Goal: Check status: Check status

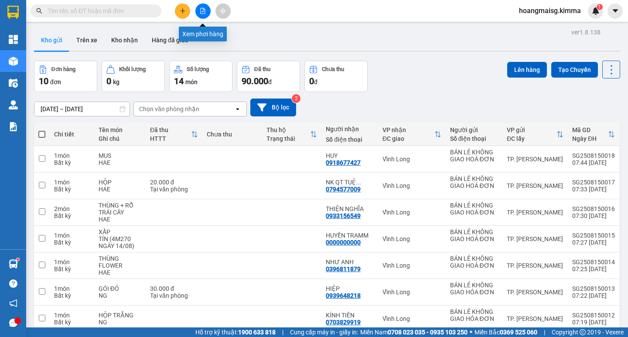
click at [200, 12] on icon "file-add" at bounding box center [203, 11] width 6 height 6
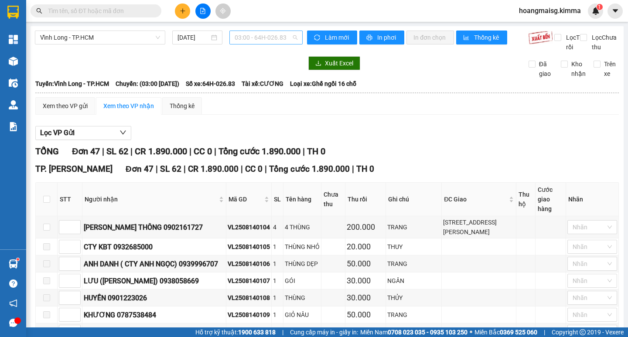
click at [246, 39] on span "03:00 - 64H-026.83" at bounding box center [266, 37] width 63 height 13
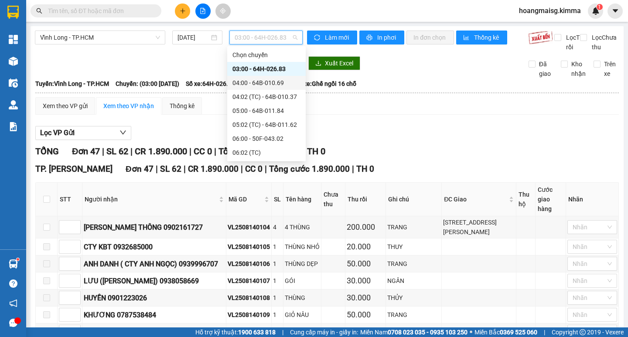
click at [254, 85] on div "04:00 - 64B-010.69" at bounding box center [267, 83] width 68 height 10
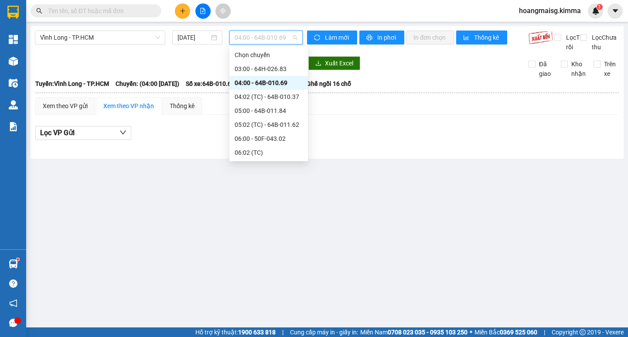
drag, startPoint x: 268, startPoint y: 35, endPoint x: 246, endPoint y: 83, distance: 52.9
click at [268, 37] on span "04:00 - 64B-010.69" at bounding box center [266, 37] width 63 height 13
click at [253, 97] on div "04:02 (TC) - 64B-010.37" at bounding box center [269, 97] width 68 height 10
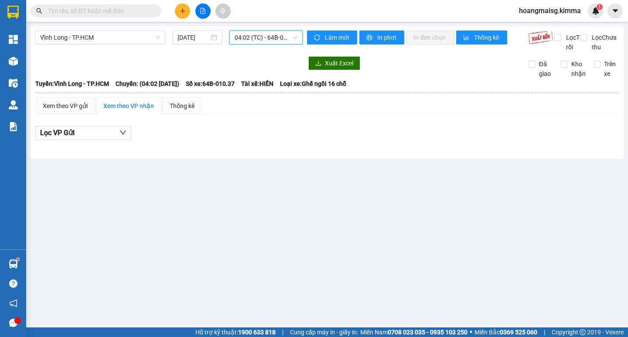
drag, startPoint x: 260, startPoint y: 37, endPoint x: 252, endPoint y: 53, distance: 17.4
click at [259, 38] on span "04:02 (TC) - 64B-010.37" at bounding box center [266, 37] width 63 height 13
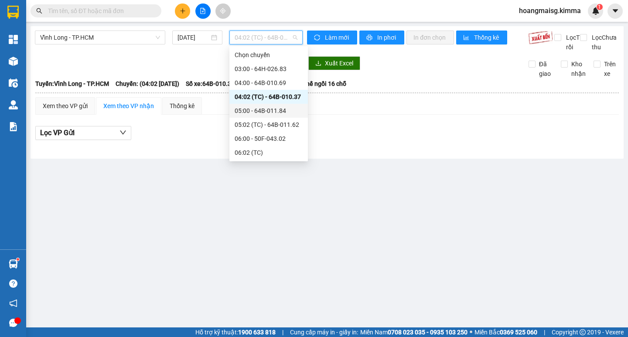
click at [251, 115] on div "05:00 - 64B-011.84" at bounding box center [269, 111] width 68 height 10
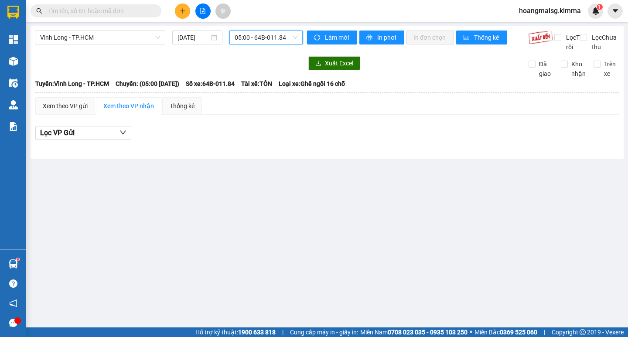
drag, startPoint x: 253, startPoint y: 35, endPoint x: 252, endPoint y: 43, distance: 7.5
click at [253, 37] on span "05:00 - 64B-011.84" at bounding box center [266, 37] width 63 height 13
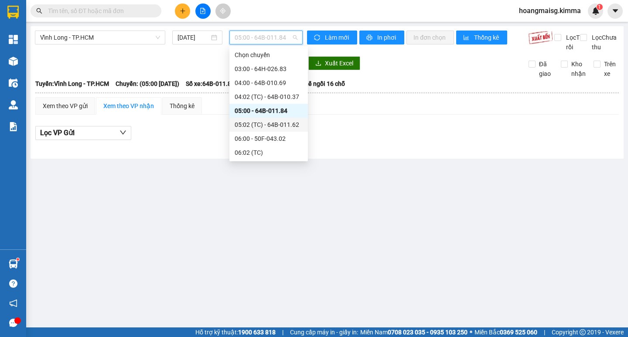
click at [260, 124] on div "05:02 (TC) - 64B-011.62" at bounding box center [269, 125] width 68 height 10
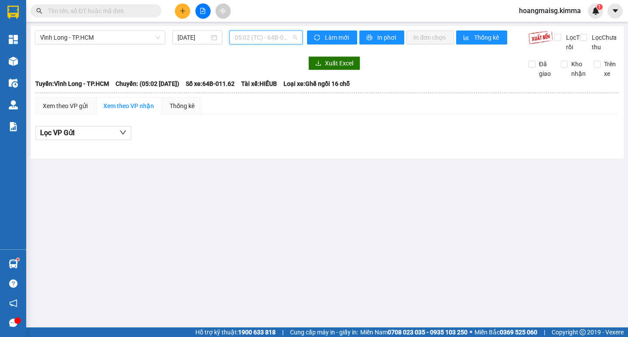
drag, startPoint x: 258, startPoint y: 35, endPoint x: 267, endPoint y: 115, distance: 80.0
click at [258, 37] on span "05:02 (TC) - 64B-011.62" at bounding box center [266, 37] width 63 height 13
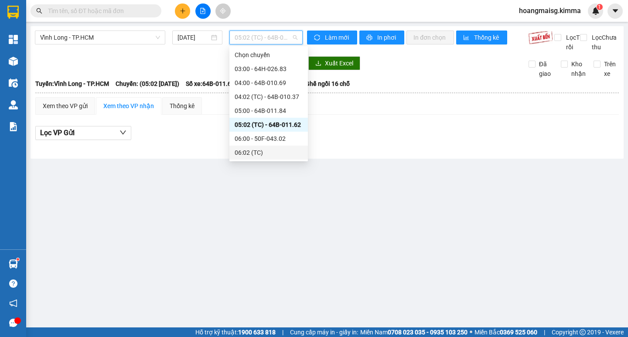
click at [254, 154] on div "06:02 (TC)" at bounding box center [269, 153] width 68 height 10
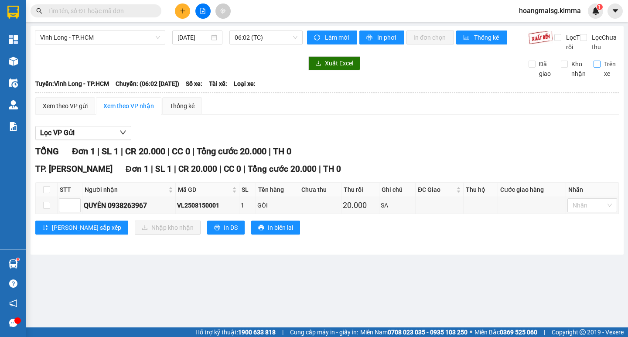
click at [597, 68] on input "Trên xe" at bounding box center [597, 64] width 7 height 7
checkbox input "true"
click at [248, 38] on span "06:02 (TC)" at bounding box center [266, 37] width 63 height 13
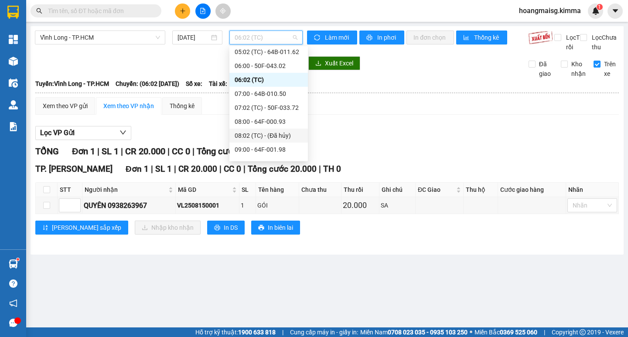
scroll to position [87, 0]
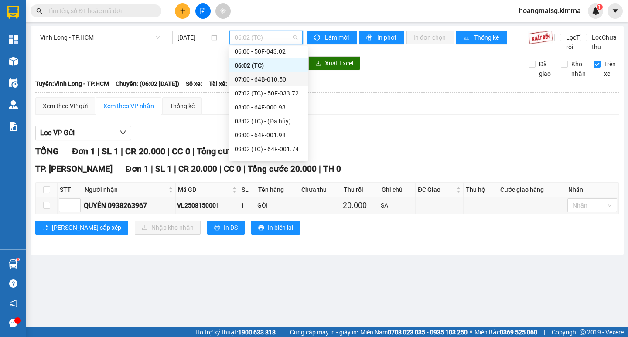
click at [270, 75] on div "07:00 - 64B-010.50" at bounding box center [269, 80] width 68 height 10
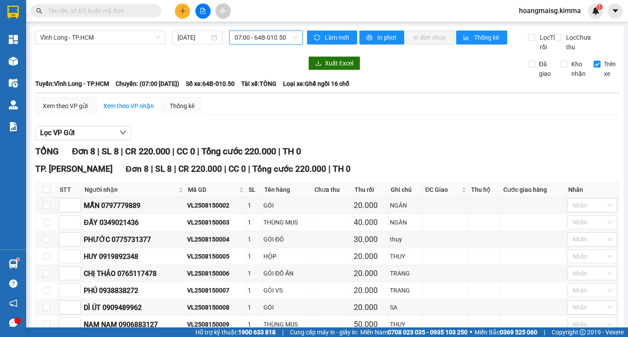
click at [243, 38] on span "07:00 - 64B-010.50" at bounding box center [266, 37] width 63 height 13
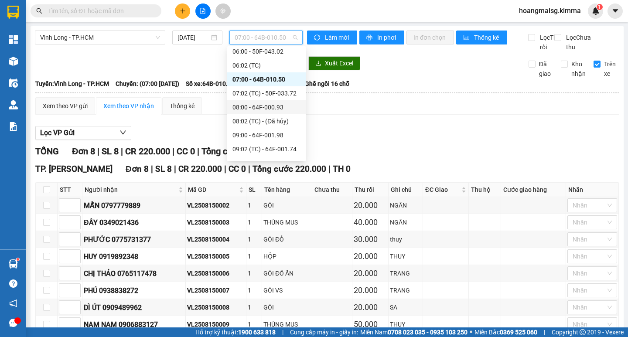
click at [245, 109] on div "08:00 - 64F-000.93" at bounding box center [267, 108] width 68 height 10
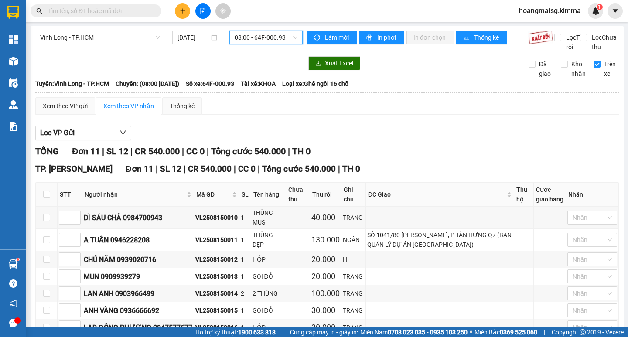
drag, startPoint x: 65, startPoint y: 35, endPoint x: 63, endPoint y: 41, distance: 7.0
click at [65, 36] on span "Vĩnh Long - TP.HCM" at bounding box center [100, 37] width 120 height 13
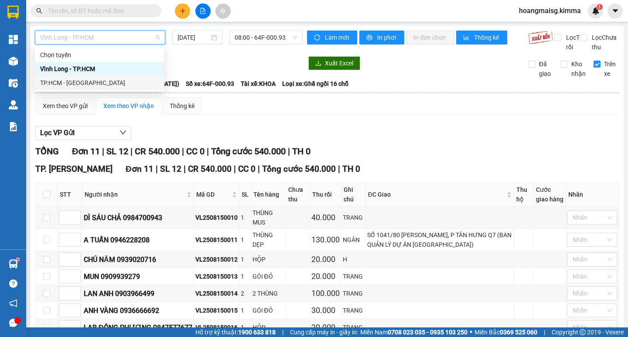
drag, startPoint x: 58, startPoint y: 82, endPoint x: 48, endPoint y: 88, distance: 10.8
click at [56, 84] on div "TP.HCM - [GEOGRAPHIC_DATA]" at bounding box center [99, 83] width 119 height 10
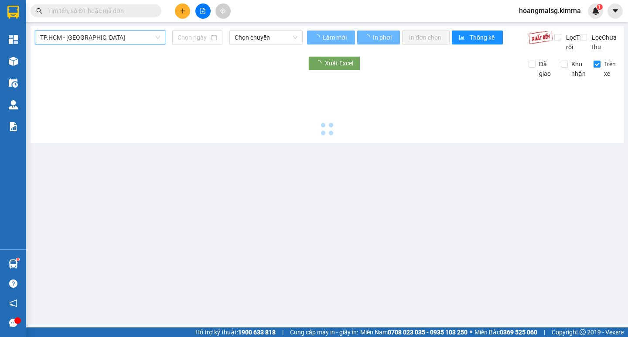
type input "[DATE]"
